Goal: Transaction & Acquisition: Purchase product/service

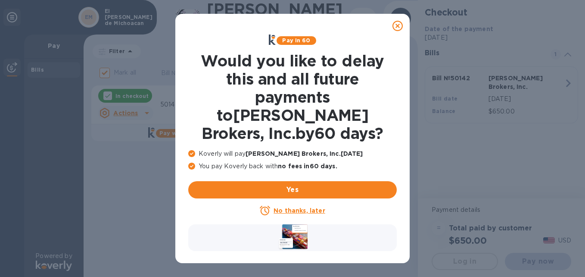
checkbox input "false"
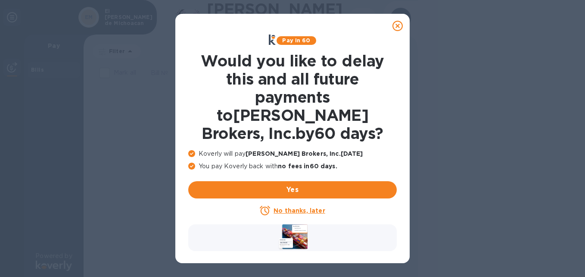
click at [400, 23] on icon at bounding box center [398, 26] width 10 height 10
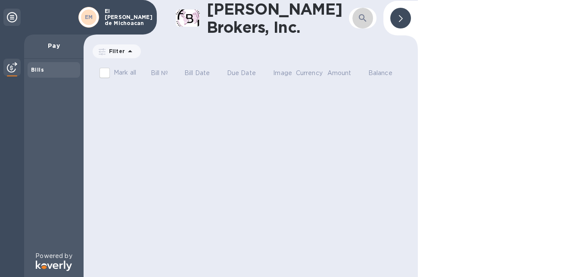
click at [362, 18] on icon "button" at bounding box center [363, 18] width 10 height 10
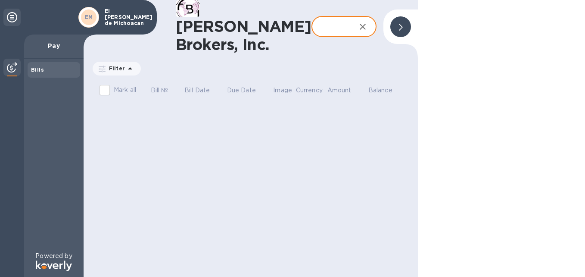
click at [312, 28] on input "text" at bounding box center [331, 26] width 38 height 21
click at [319, 26] on input "50142" at bounding box center [331, 26] width 38 height 21
click at [331, 27] on input "50142" at bounding box center [331, 26] width 38 height 21
type input "50142"
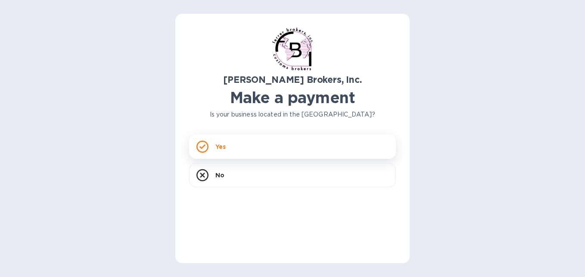
click at [266, 144] on div "Yes" at bounding box center [292, 146] width 207 height 24
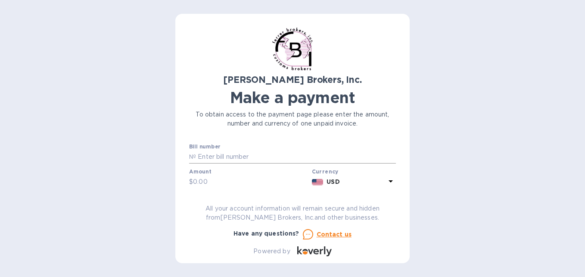
click at [266, 155] on input "text" at bounding box center [296, 156] width 200 height 13
type input "2"
type input "50142"
type input "650"
type input "EL RINCON DE MICHOACAN"
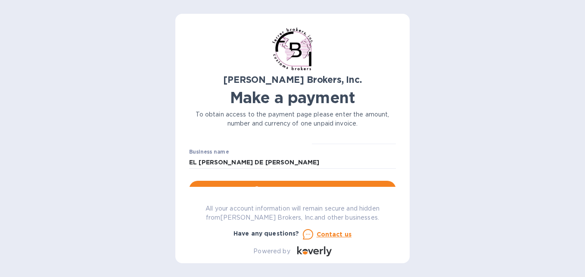
scroll to position [88, 0]
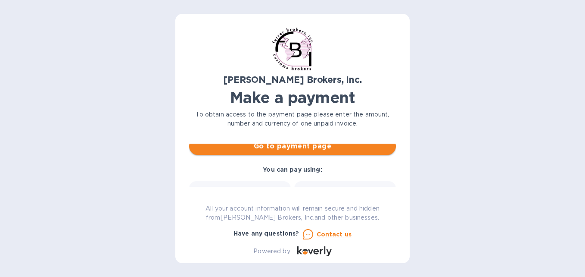
click at [295, 150] on span "Go to payment page" at bounding box center [292, 146] width 193 height 10
